Goal: Download file/media

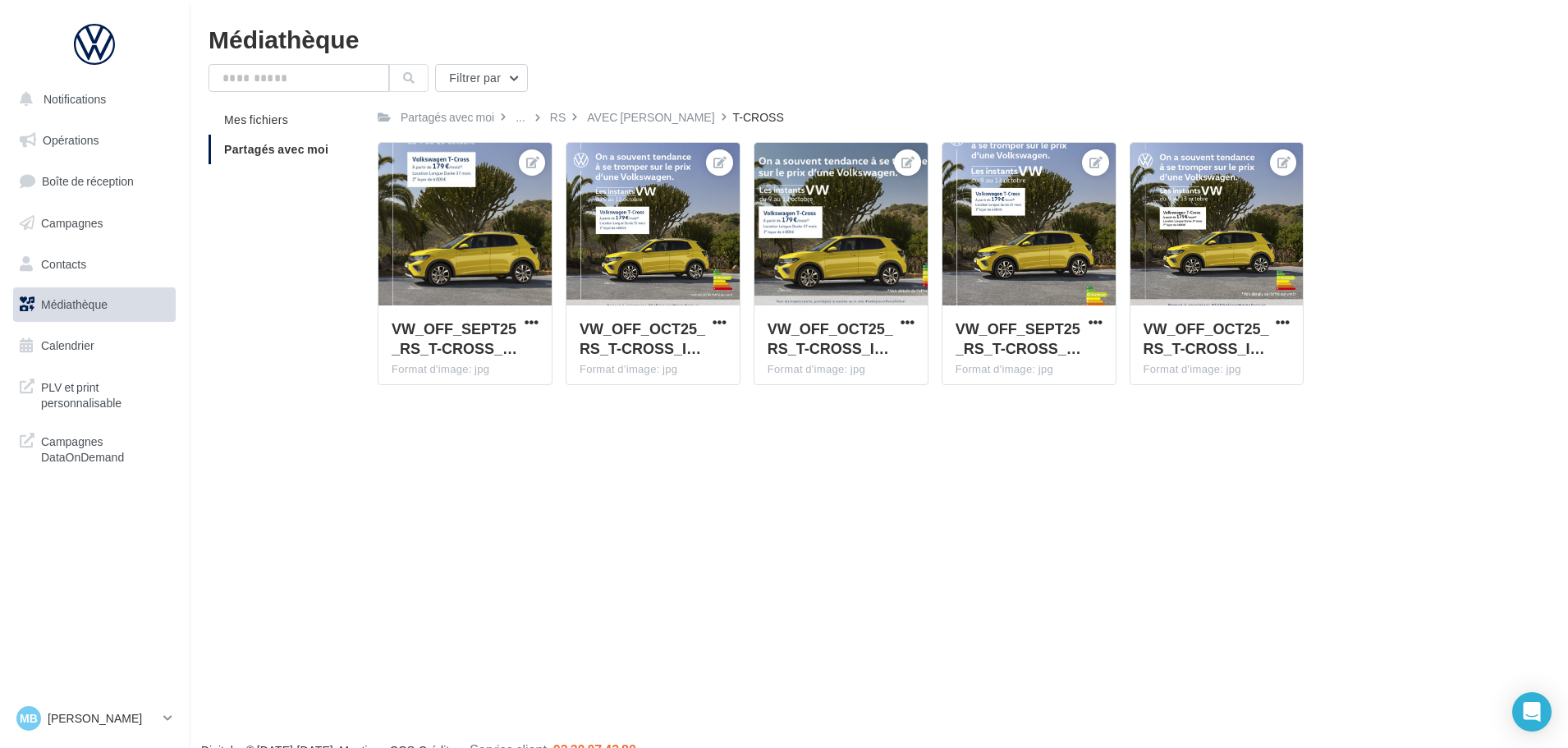
click at [90, 66] on div at bounding box center [94, 51] width 163 height 62
click at [90, 49] on div at bounding box center [94, 45] width 131 height 41
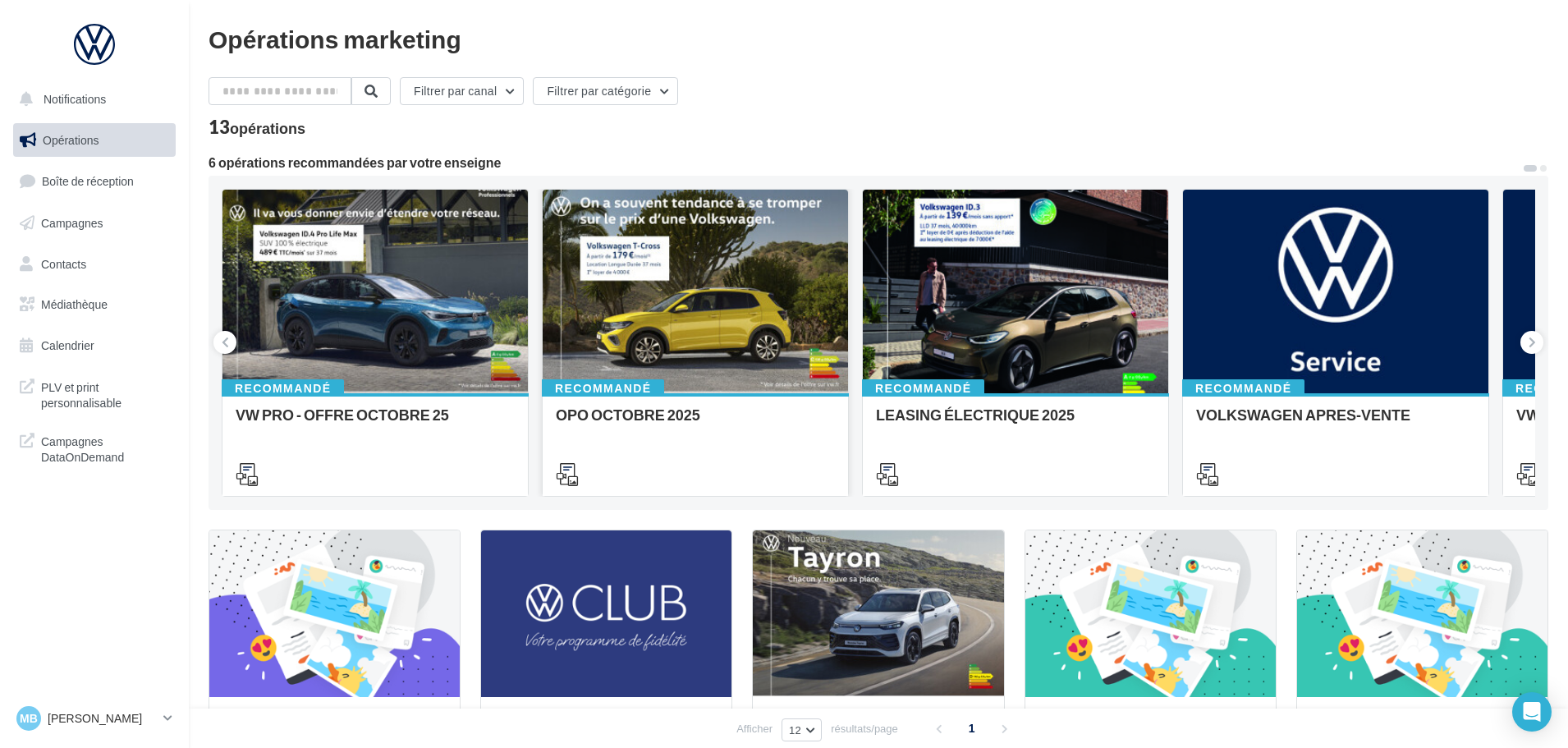
click at [636, 300] on div at bounding box center [695, 292] width 305 height 205
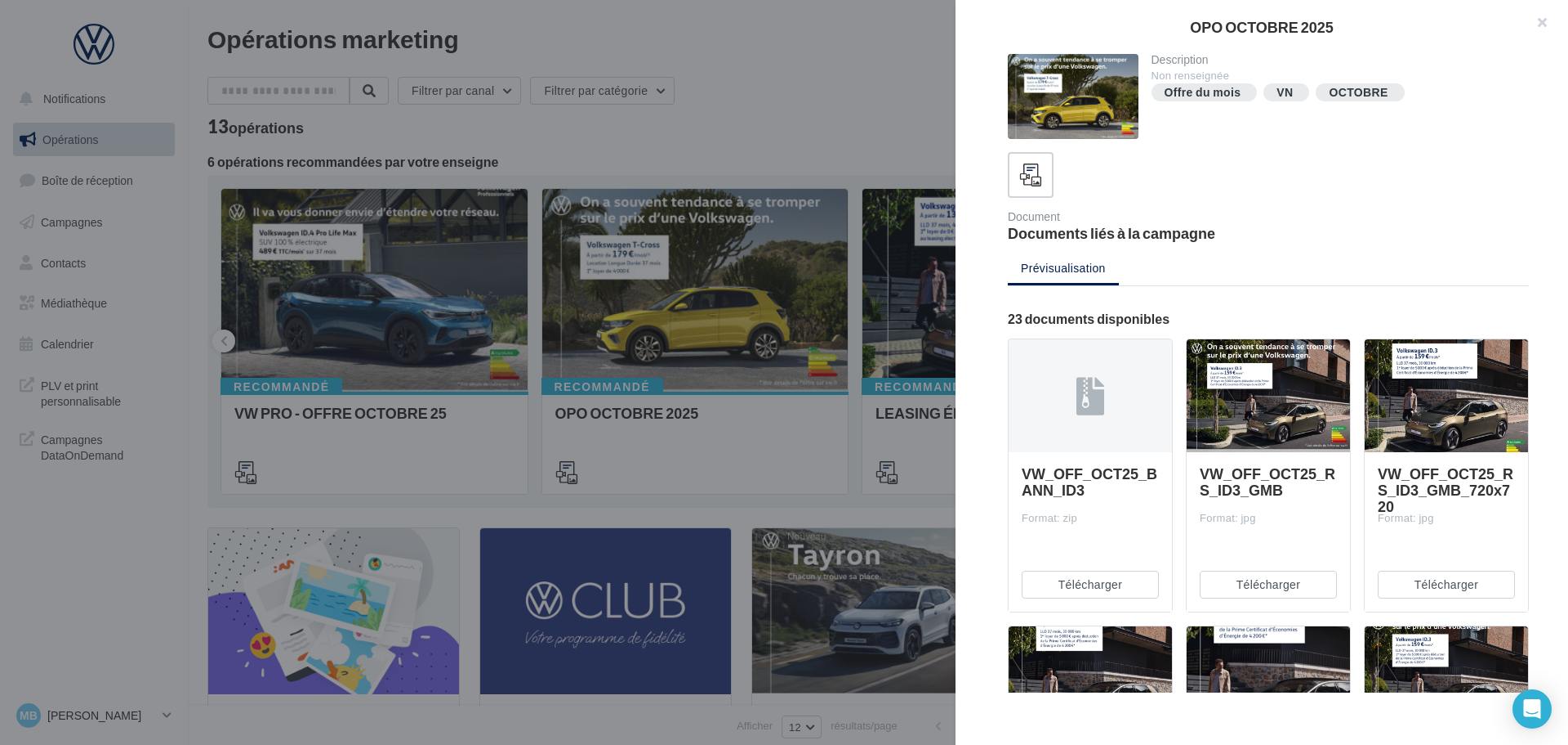
click at [1269, 393] on div at bounding box center [1269, 396] width 163 height 114
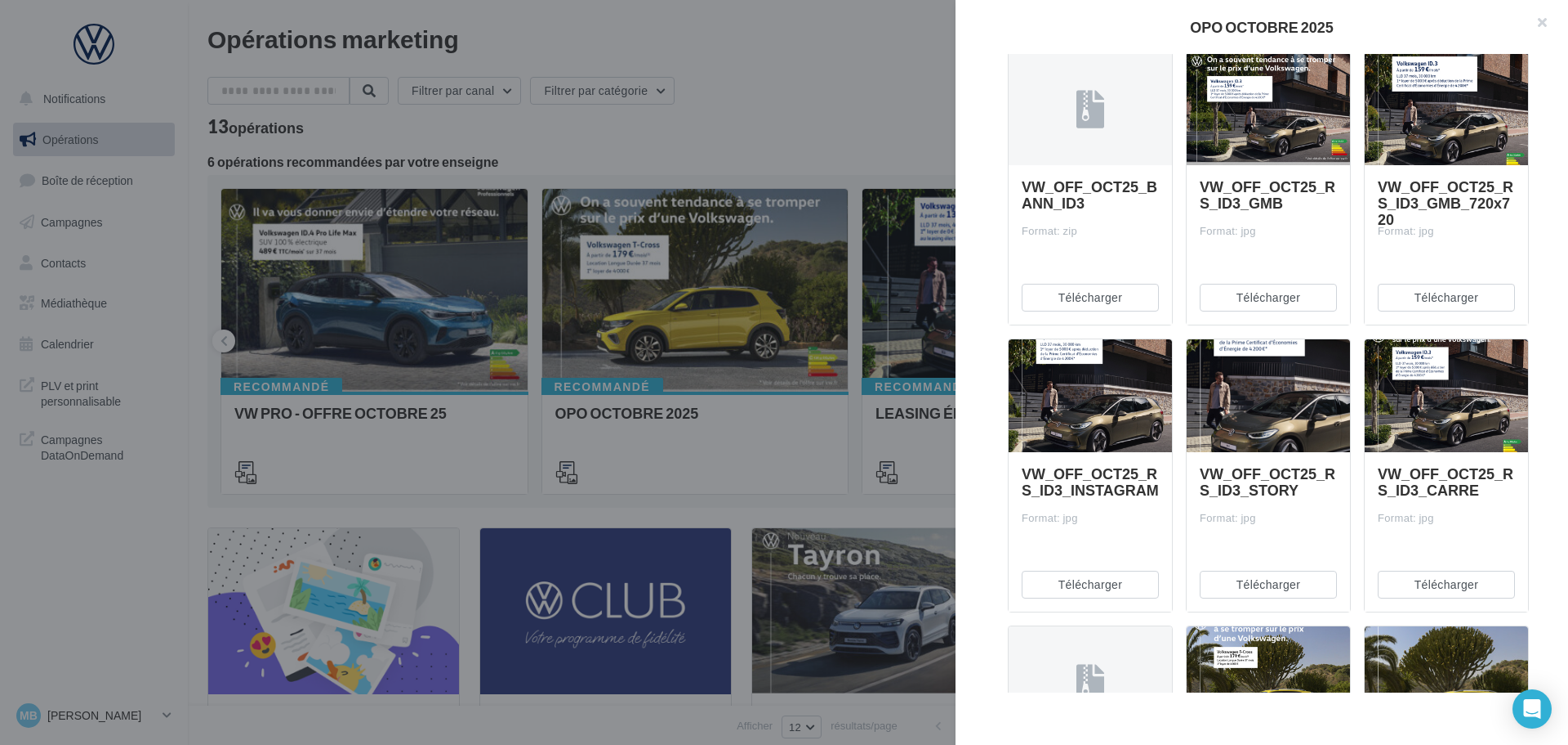
scroll to position [327, 0]
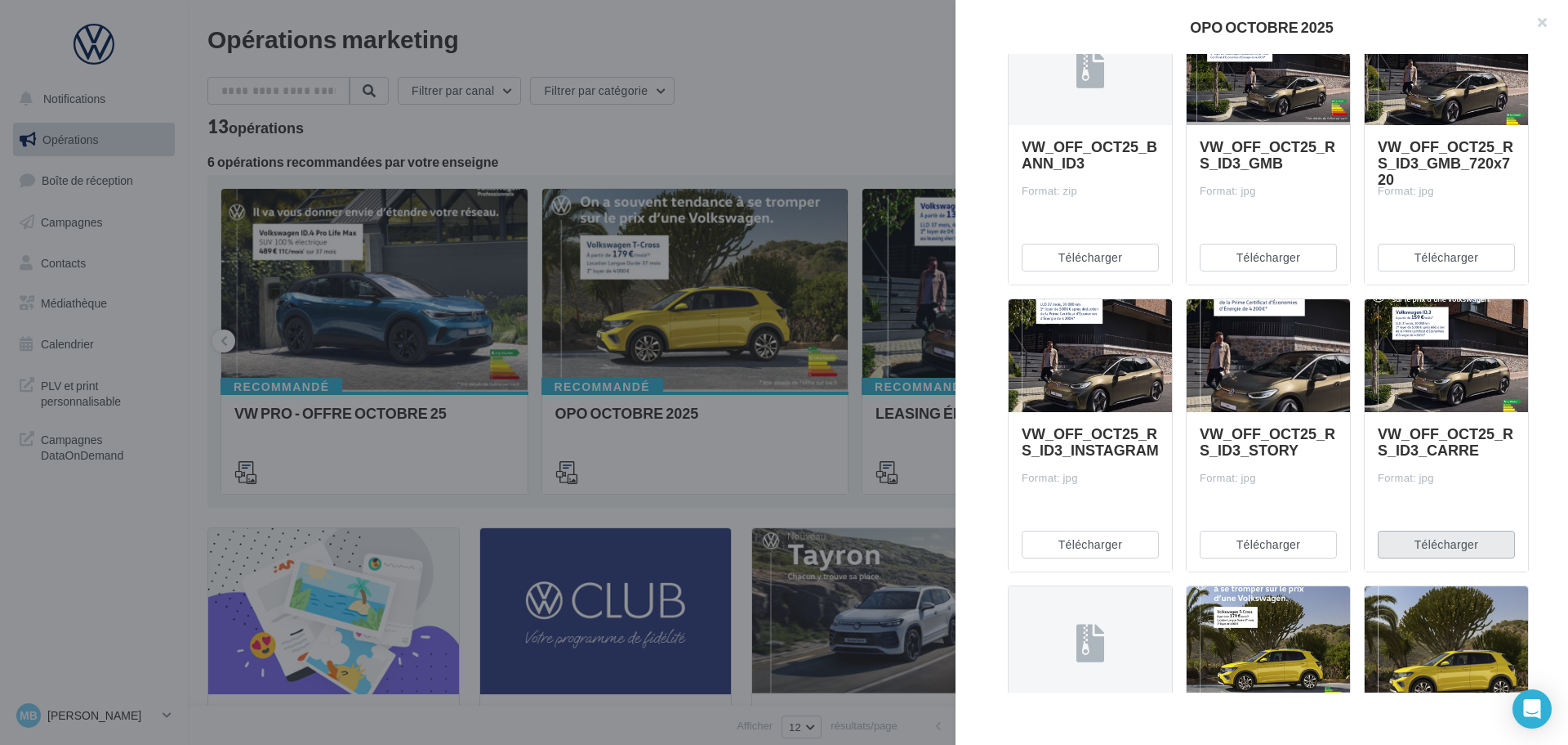
click at [1434, 550] on button "Télécharger" at bounding box center [1447, 544] width 137 height 27
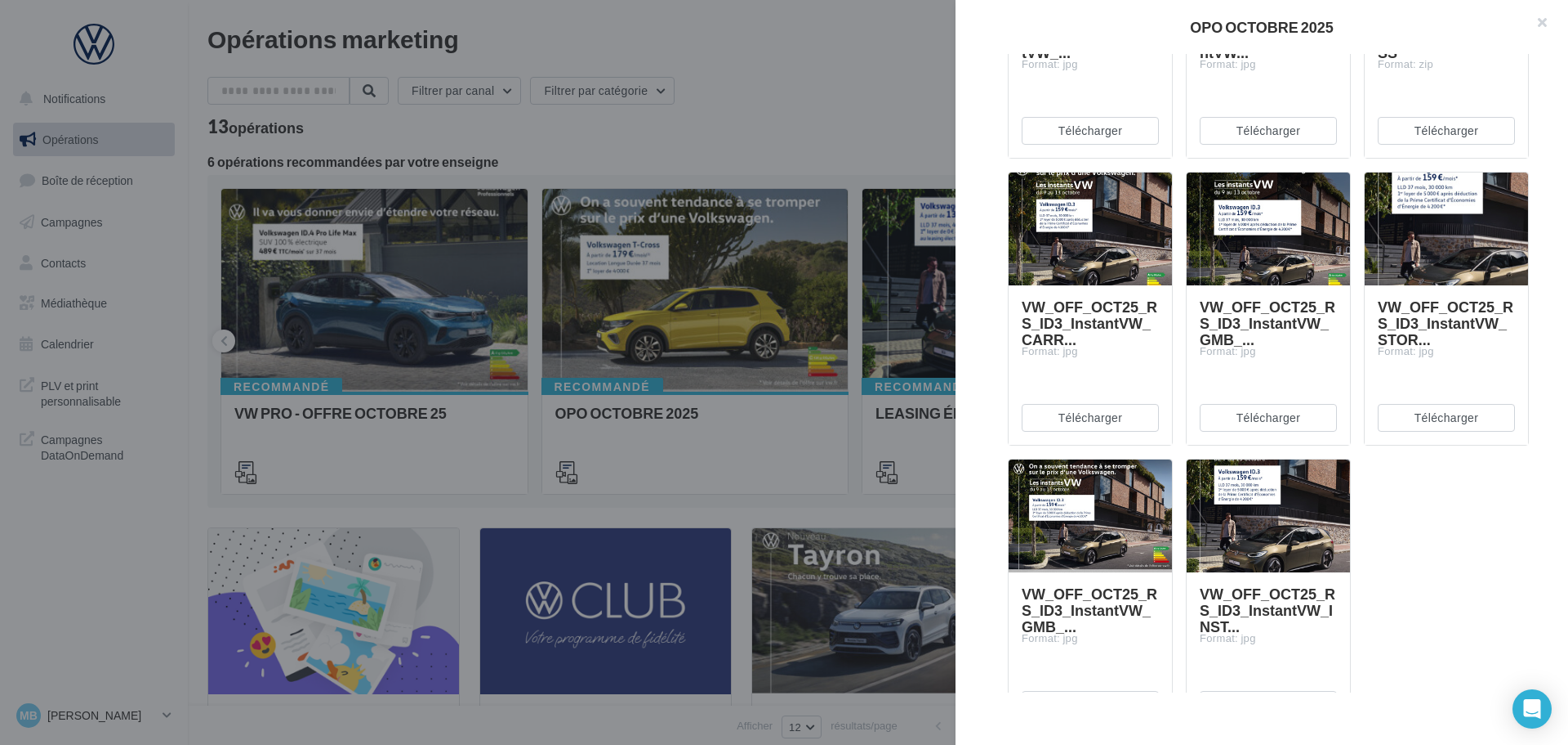
scroll to position [1954, 0]
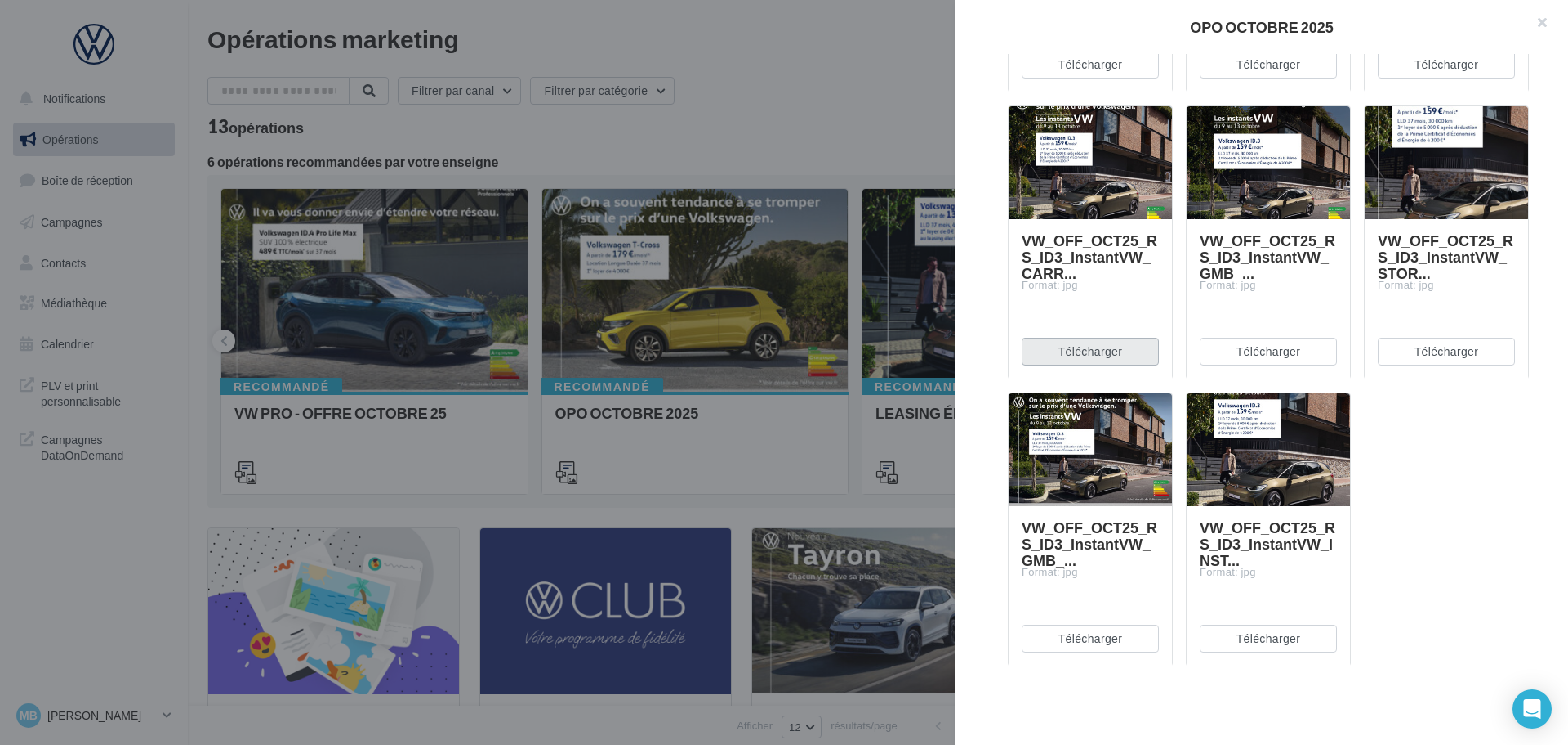
click at [1044, 350] on button "Télécharger" at bounding box center [1090, 351] width 137 height 27
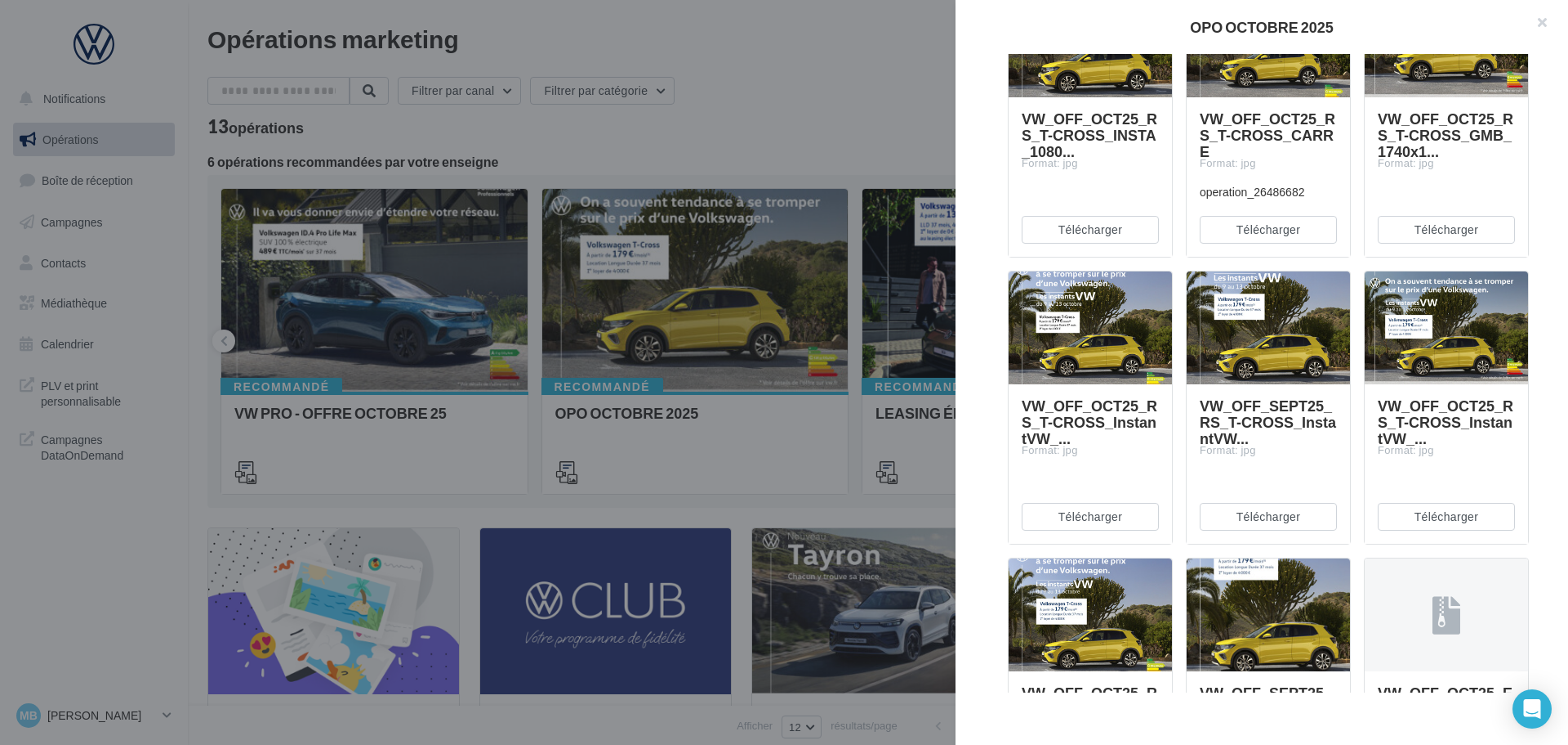
scroll to position [1226, 0]
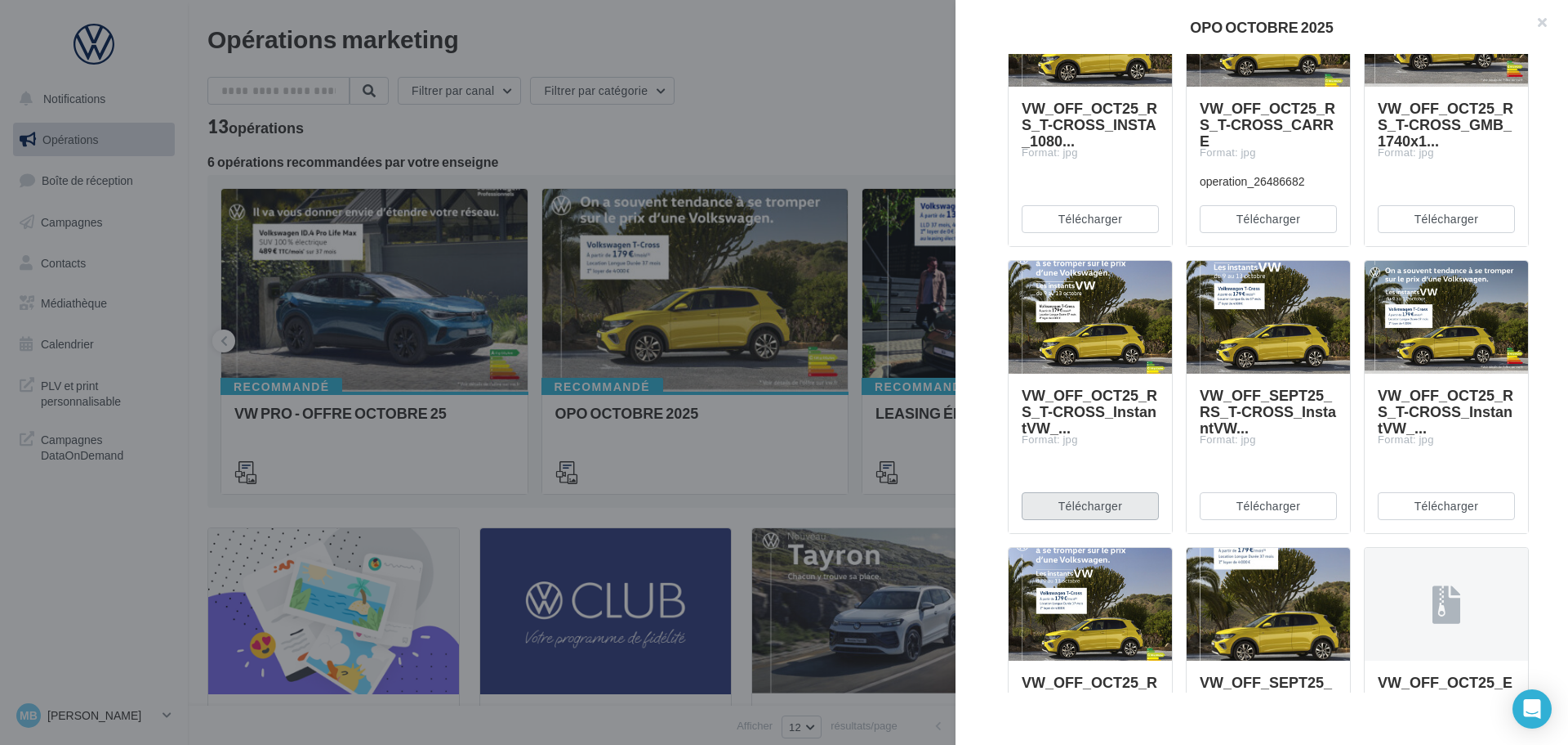
click at [1115, 512] on button "Télécharger" at bounding box center [1090, 506] width 137 height 27
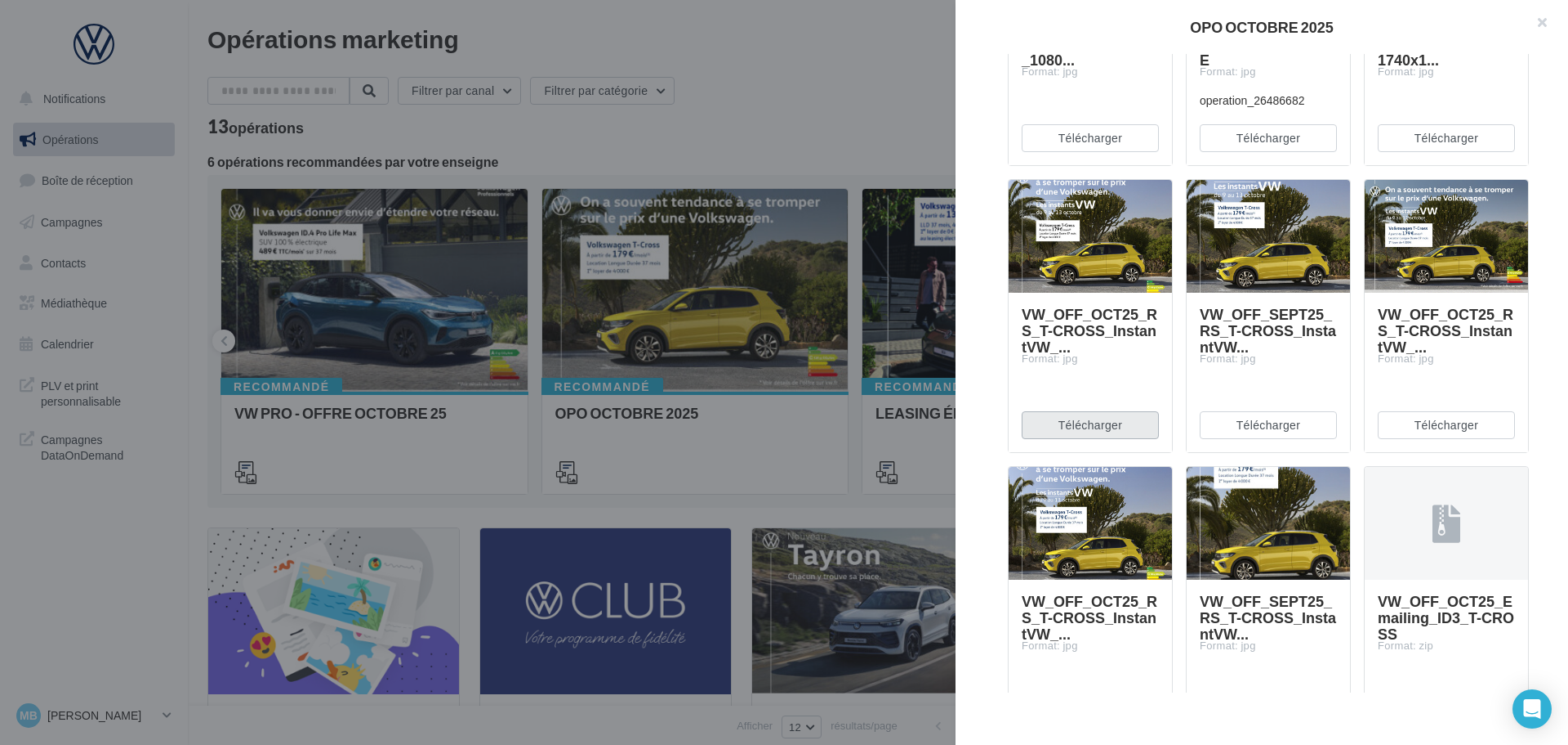
scroll to position [1308, 0]
click at [1259, 437] on button "Télécharger" at bounding box center [1269, 424] width 137 height 27
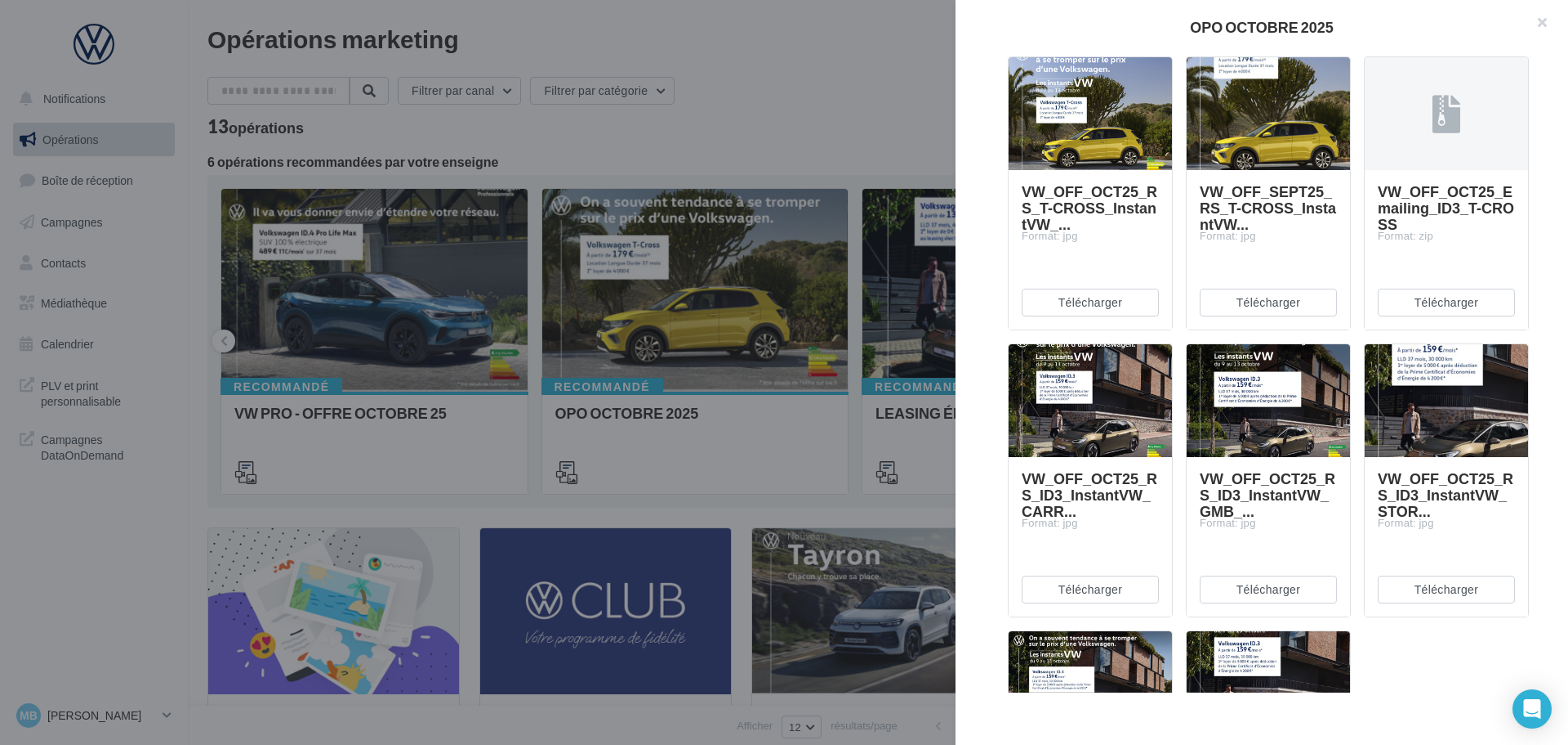
scroll to position [1954, 0]
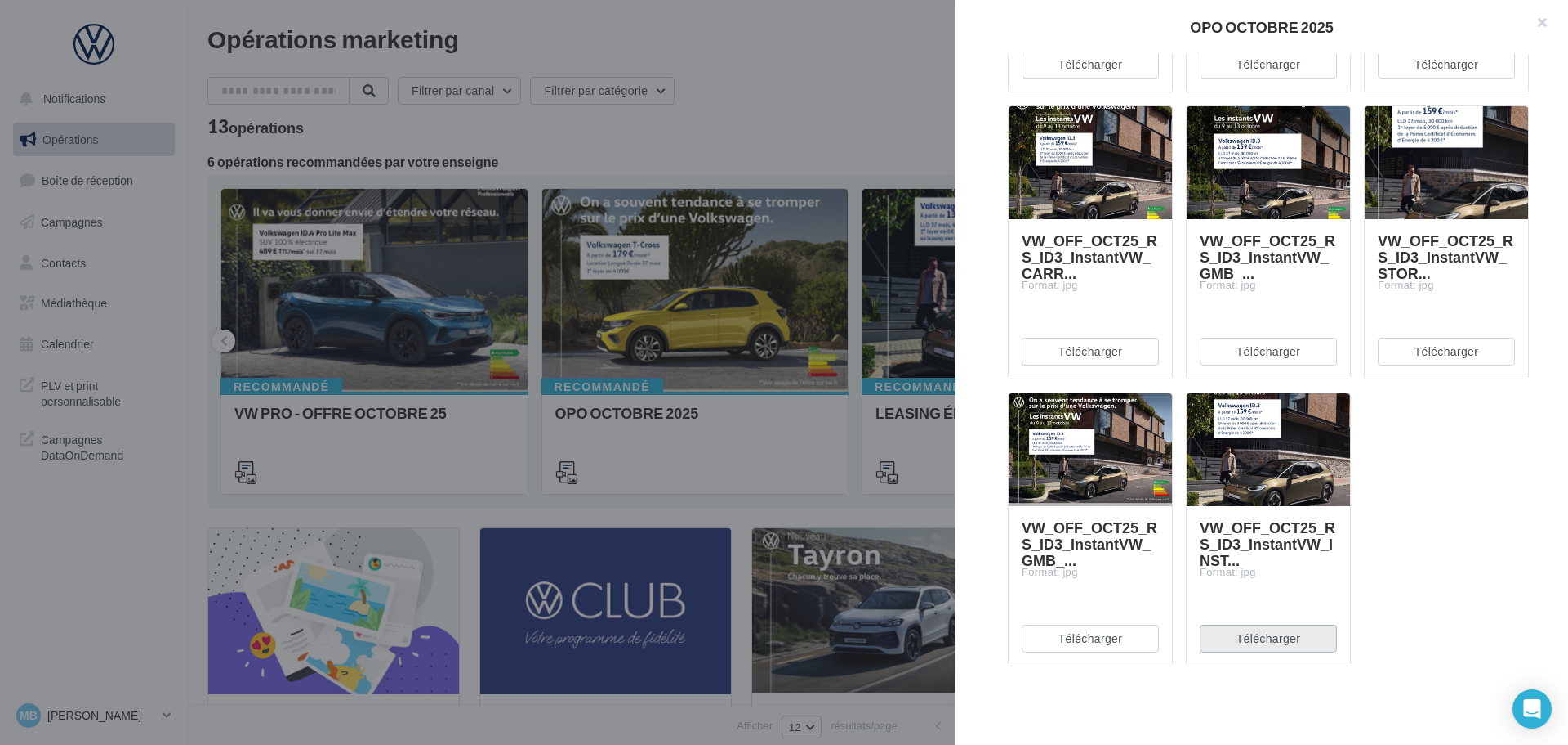
click at [1263, 650] on button "Télécharger" at bounding box center [1269, 639] width 137 height 27
